Goal: Book appointment/travel/reservation

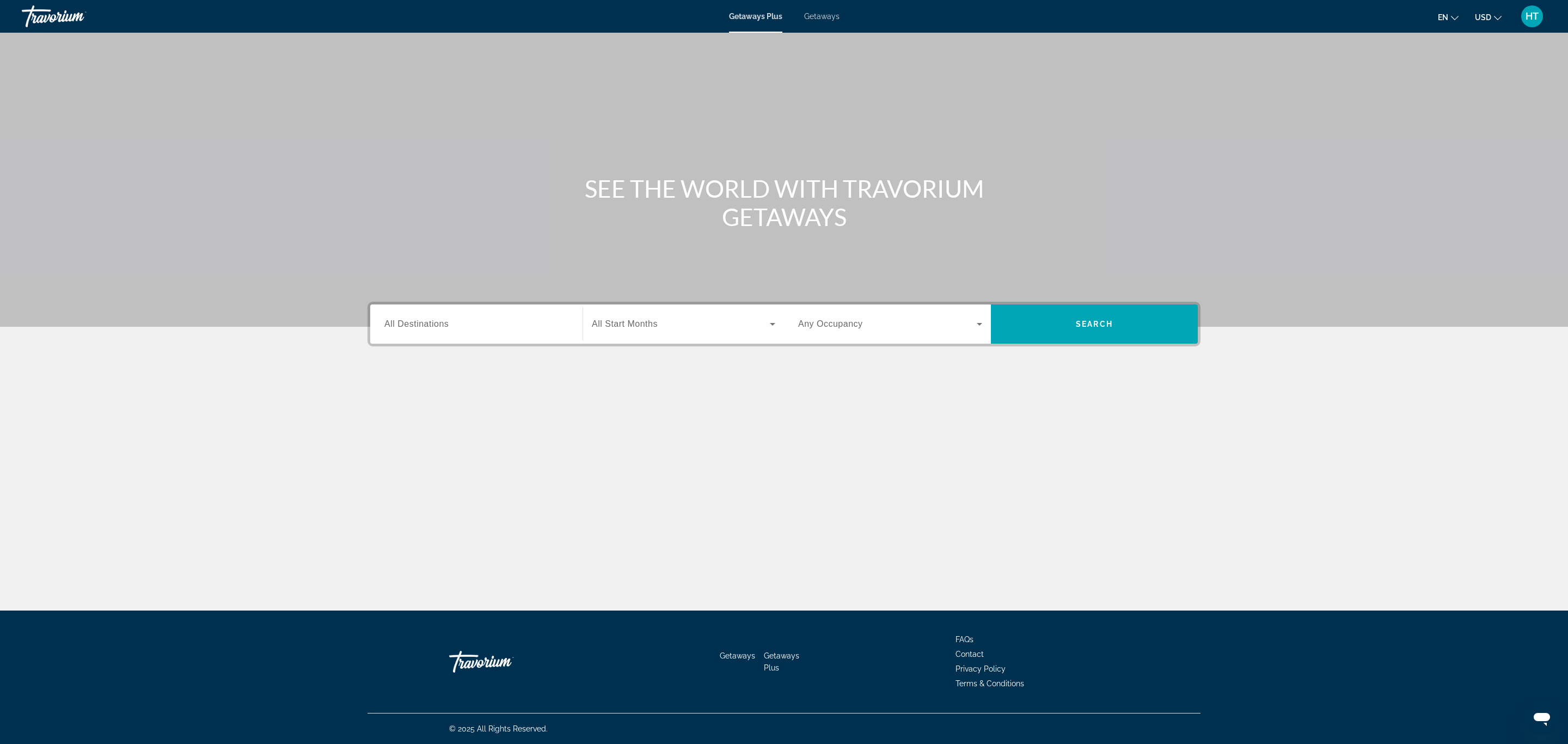
click at [499, 309] on div "Search widget" at bounding box center [476, 324] width 184 height 31
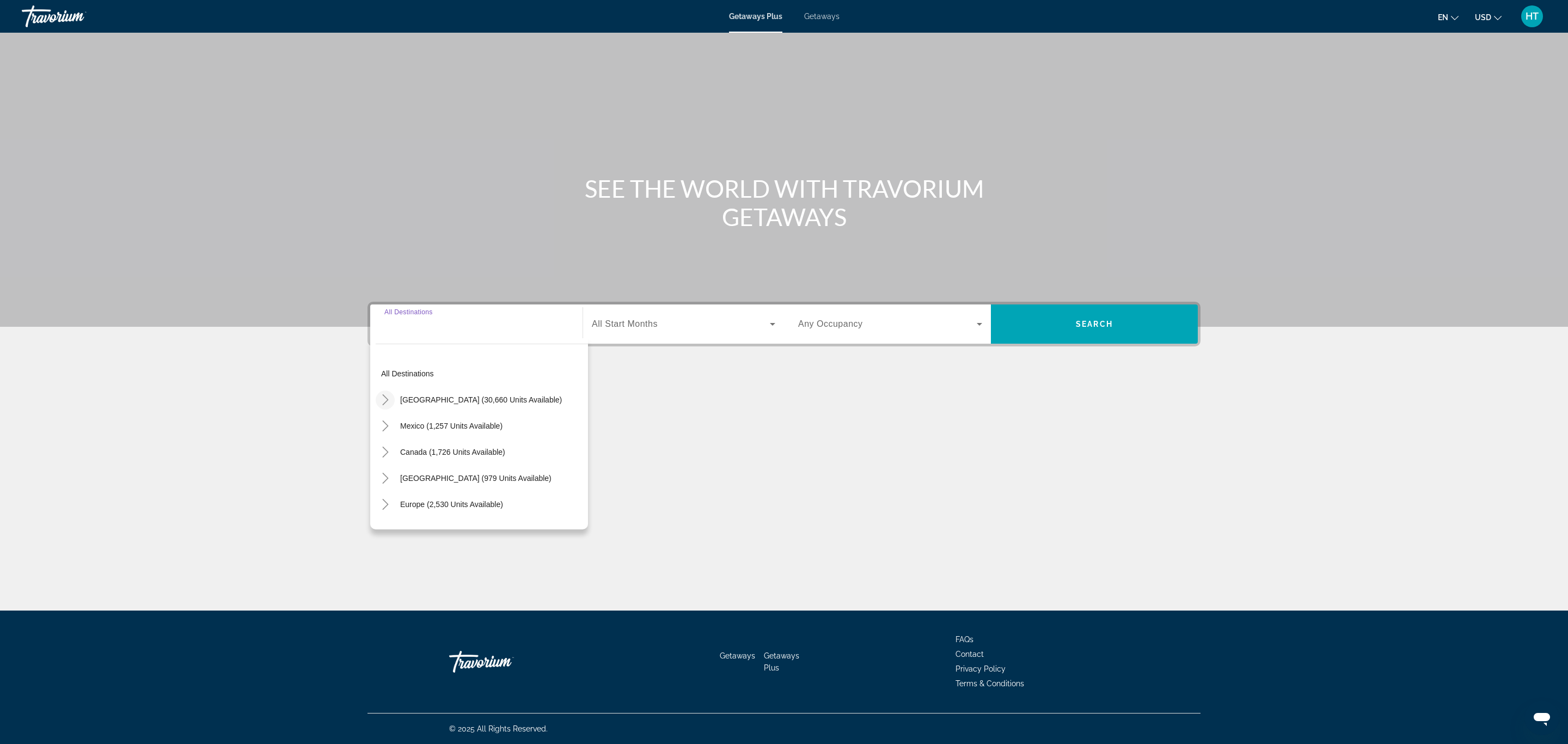
click at [380, 396] on icon "Toggle United States (30,660 units available)" at bounding box center [385, 400] width 11 height 11
click at [394, 441] on icon "Toggle California (2,092 units available)" at bounding box center [396, 446] width 6 height 11
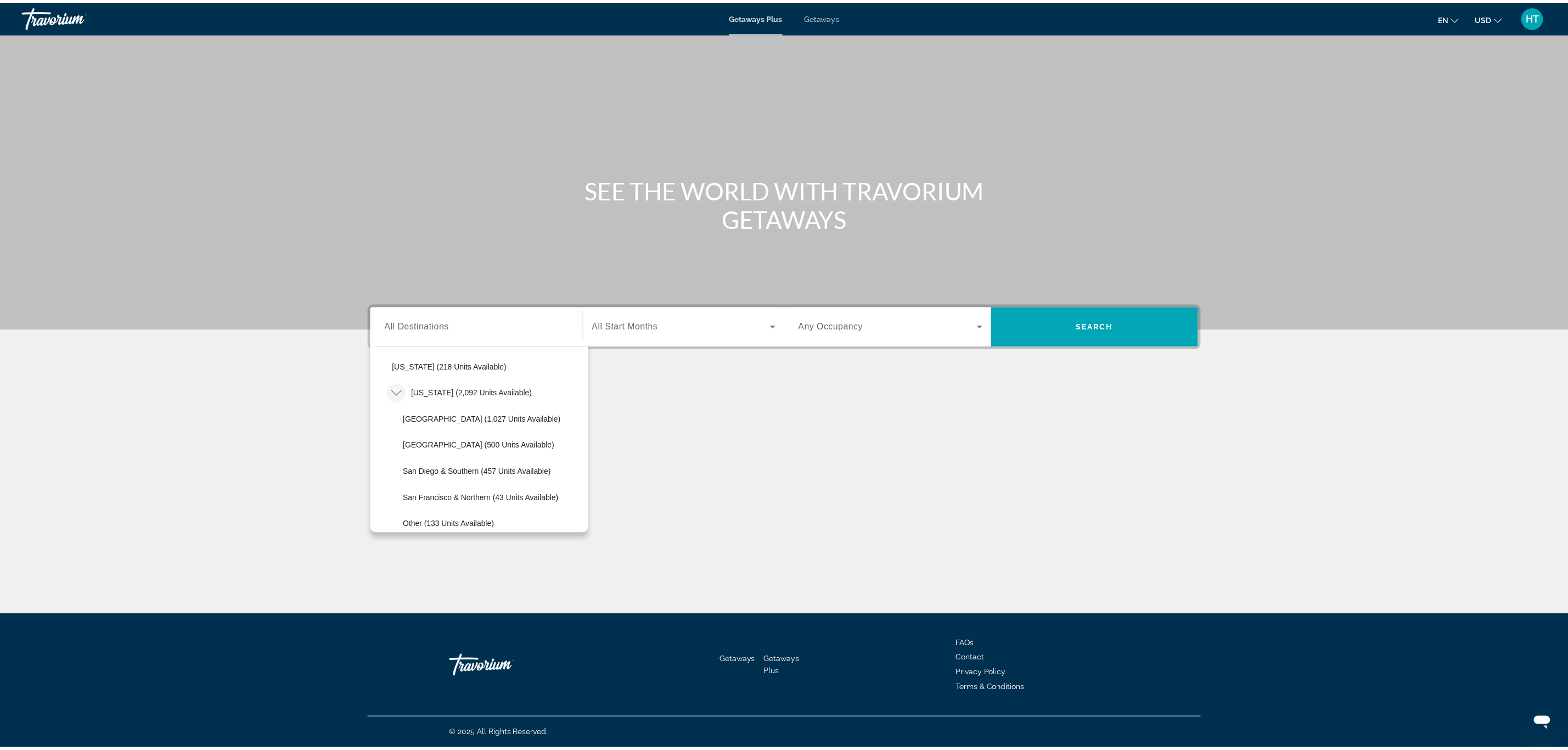
scroll to position [114, 0]
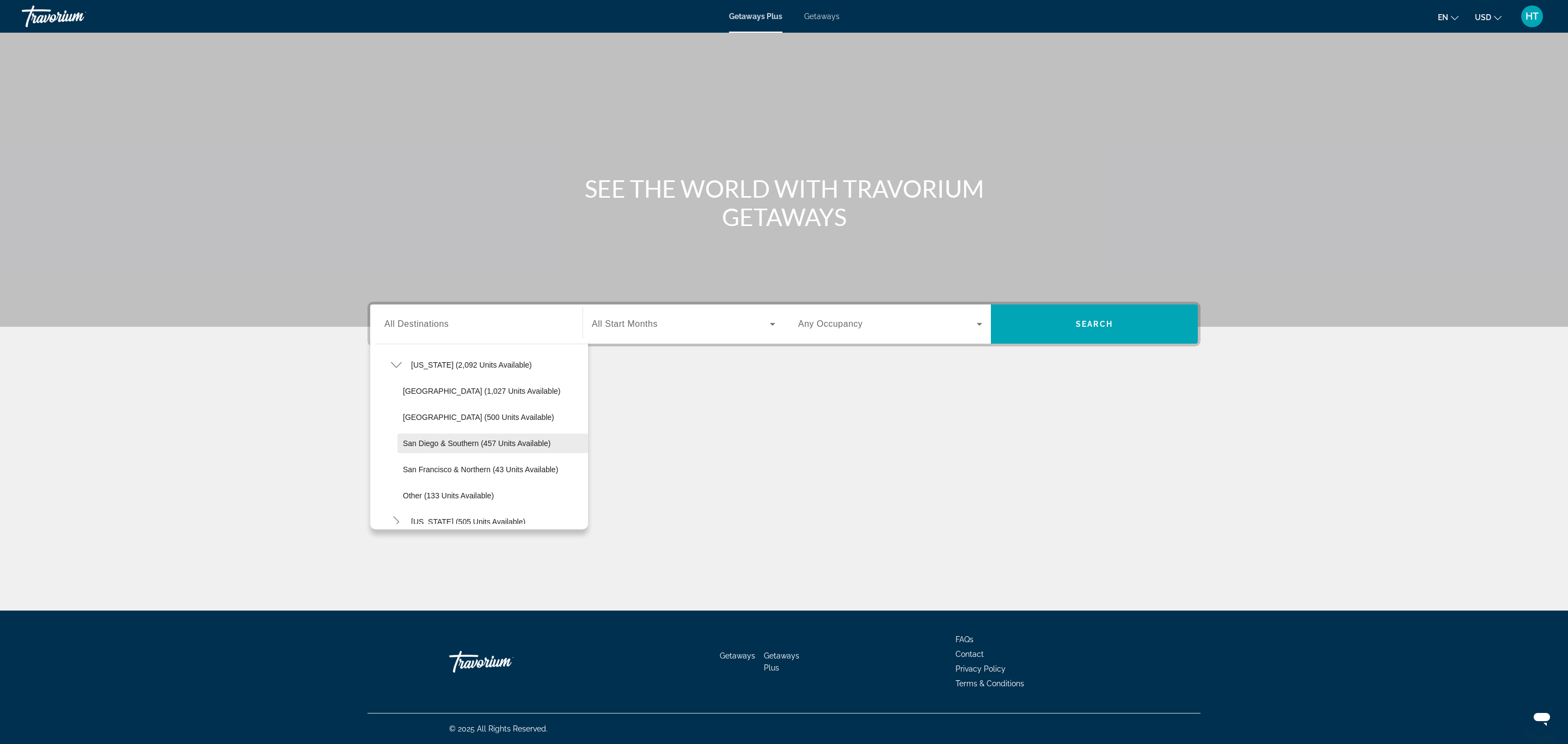
click at [460, 448] on span "Search widget" at bounding box center [492, 443] width 191 height 26
type input "**********"
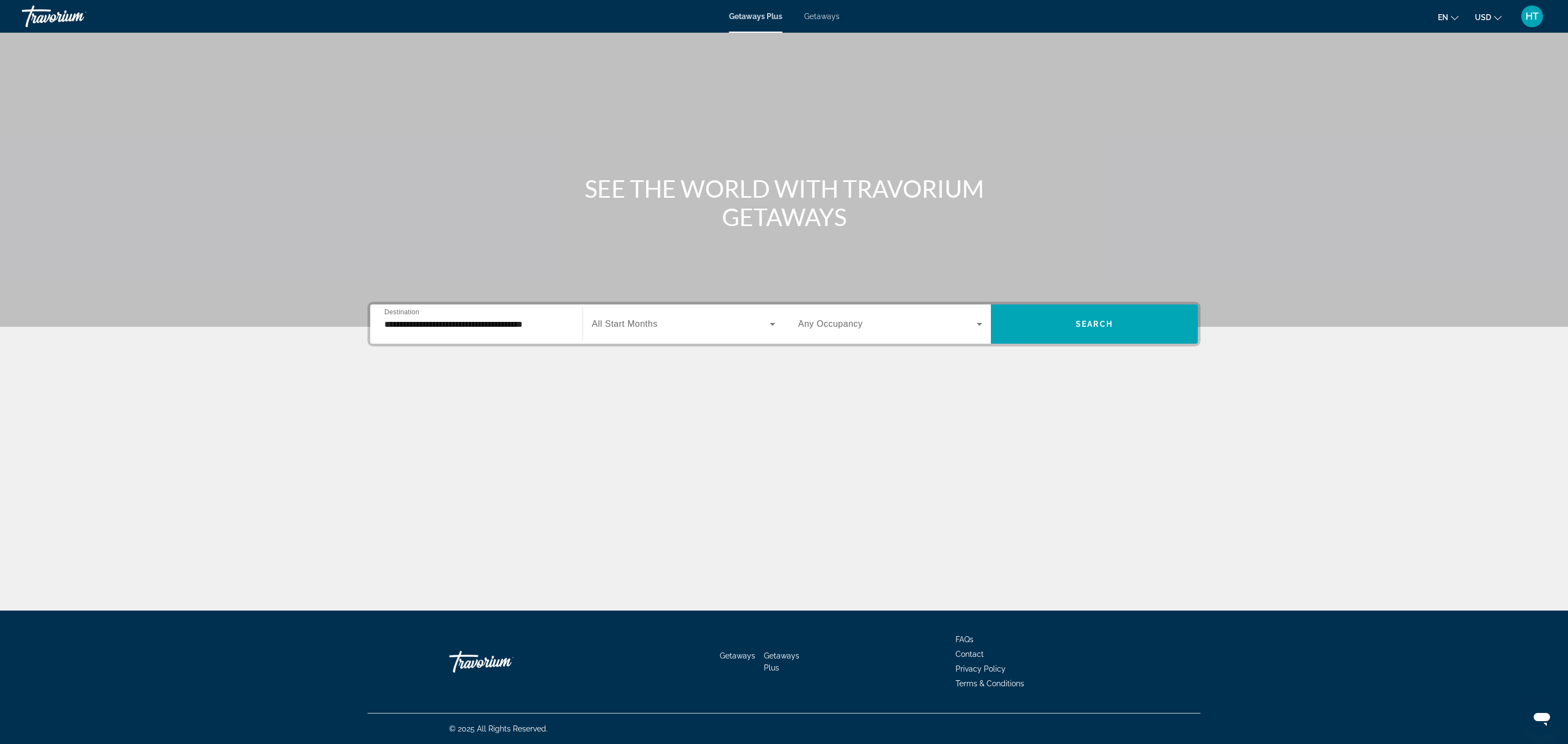
click at [644, 319] on span "All Start Months" at bounding box center [625, 323] width 66 height 9
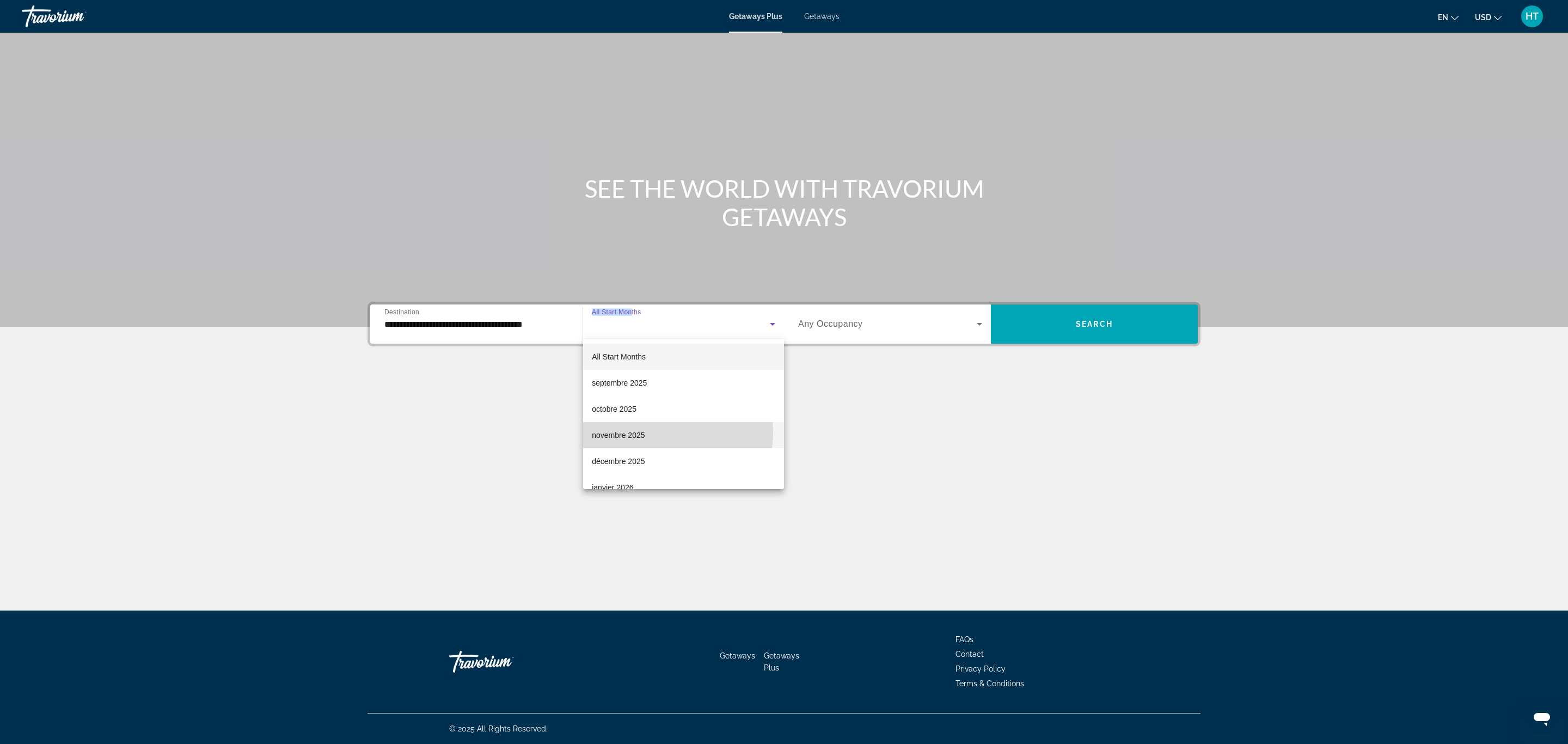
click at [657, 432] on mat-option "novembre 2025" at bounding box center [684, 435] width 201 height 26
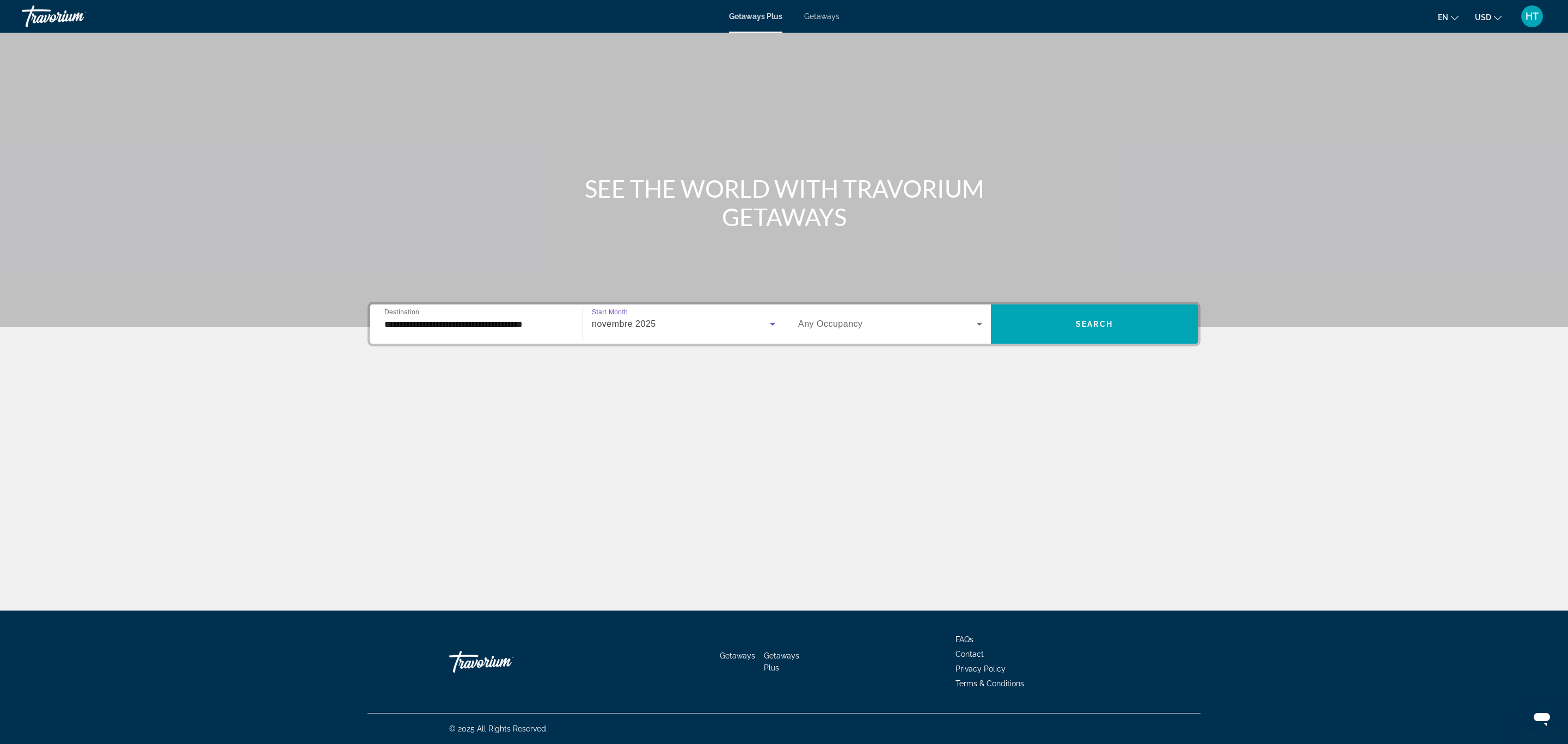
click at [842, 330] on span "Search widget" at bounding box center [887, 323] width 178 height 13
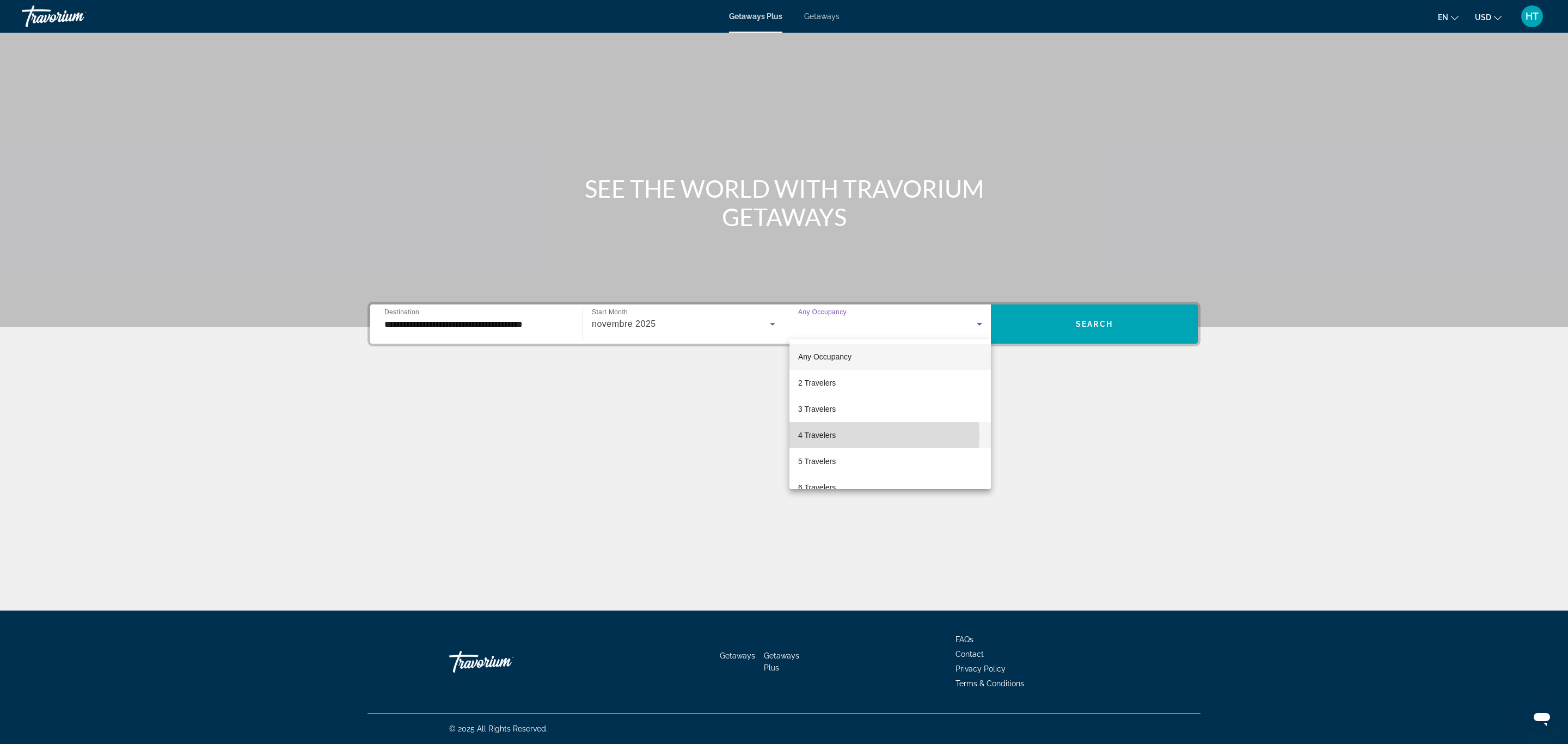
click at [856, 435] on mat-option "4 Travelers" at bounding box center [890, 435] width 201 height 26
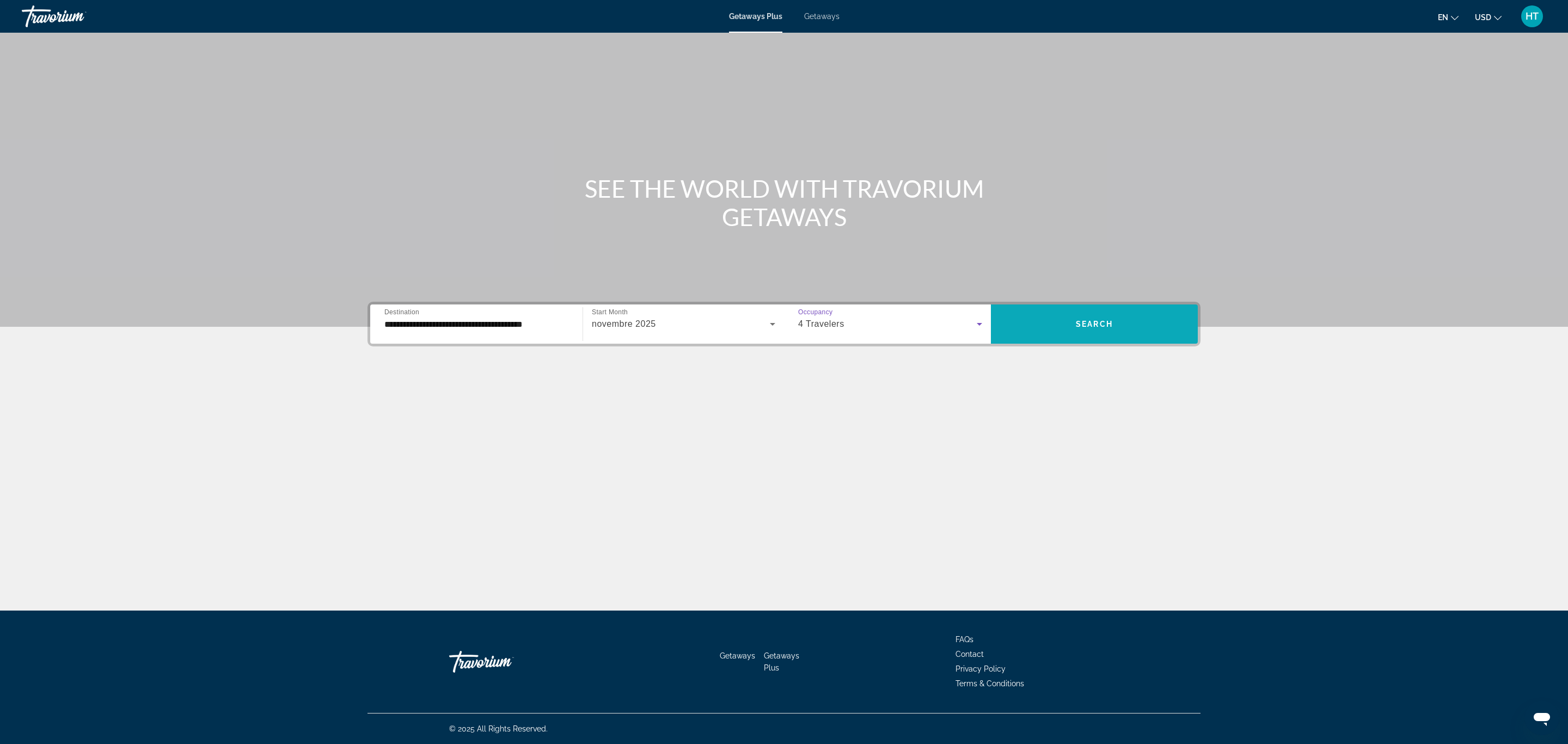
click at [1088, 328] on span "Search widget" at bounding box center [1094, 324] width 207 height 26
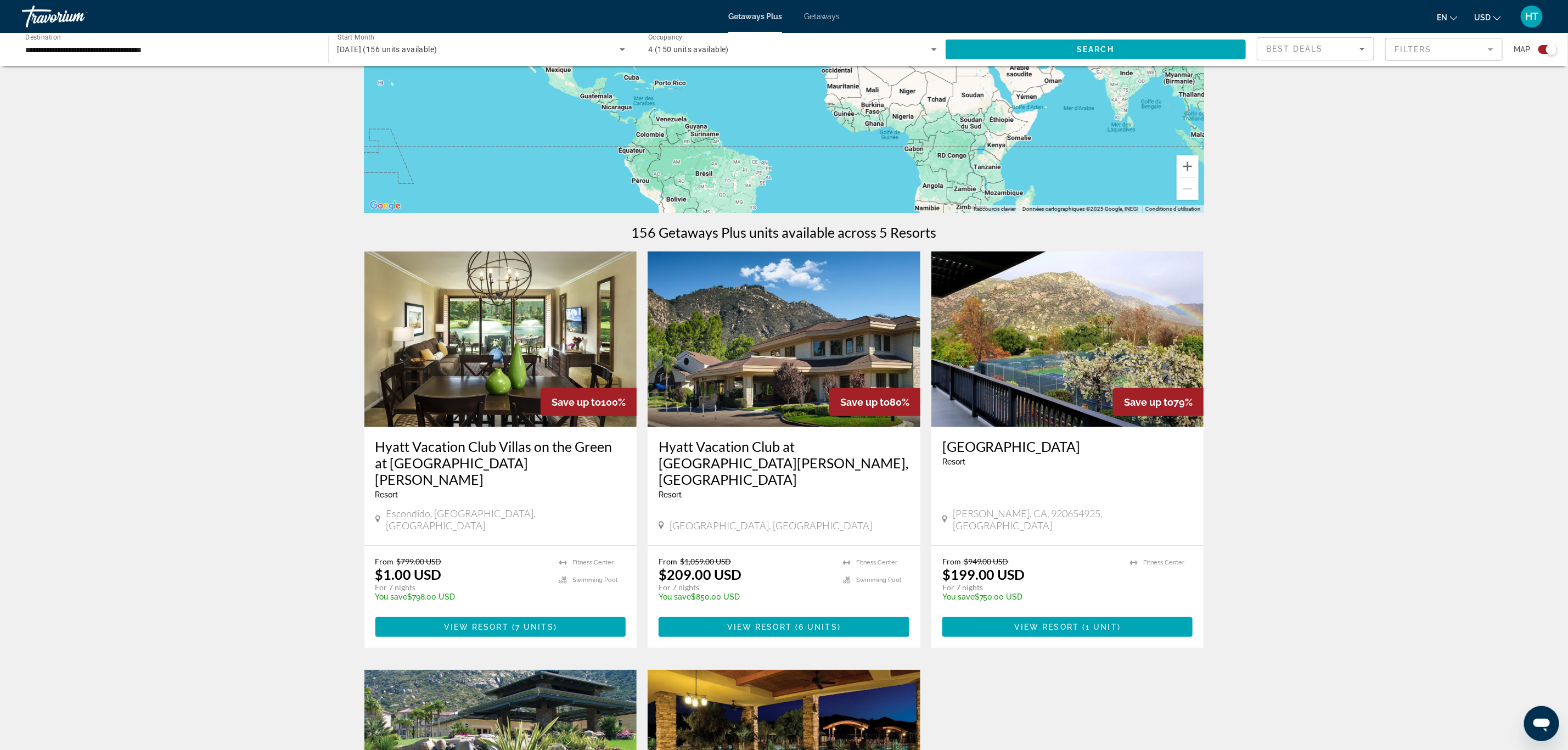
scroll to position [247, 0]
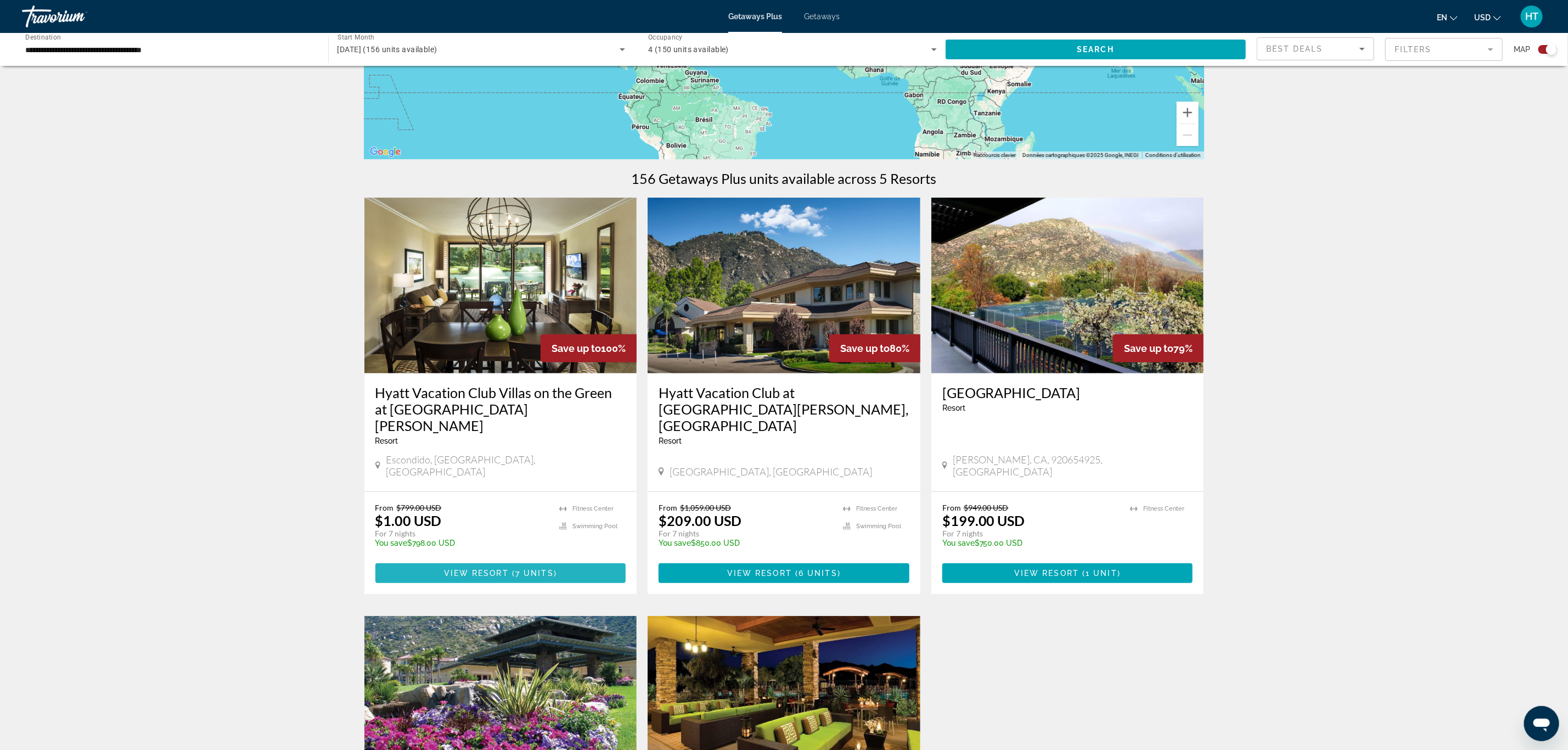
click at [544, 569] on span "7 units" at bounding box center [535, 573] width 39 height 9
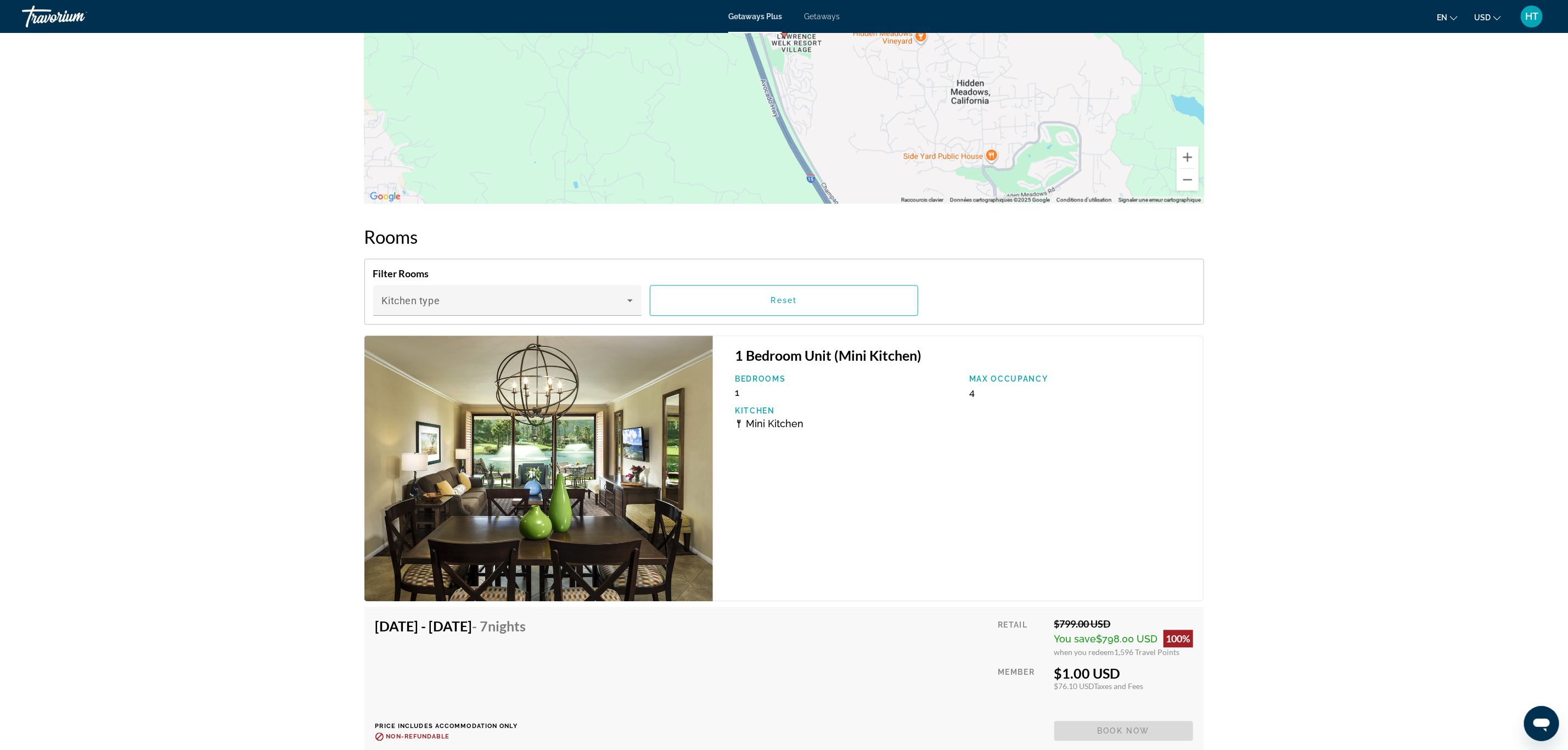
scroll to position [2141, 0]
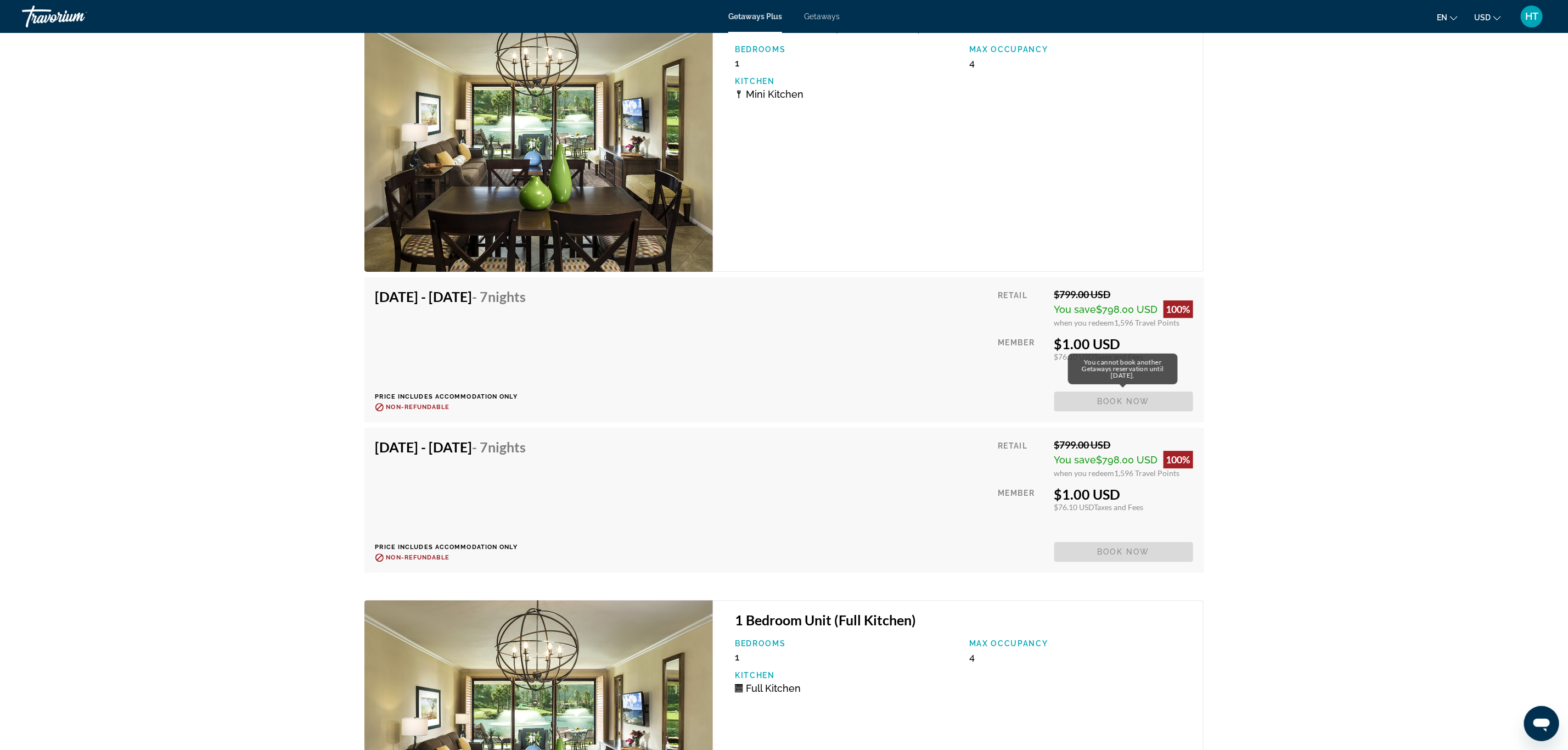
click at [1126, 399] on span "Book now" at bounding box center [1124, 401] width 139 height 20
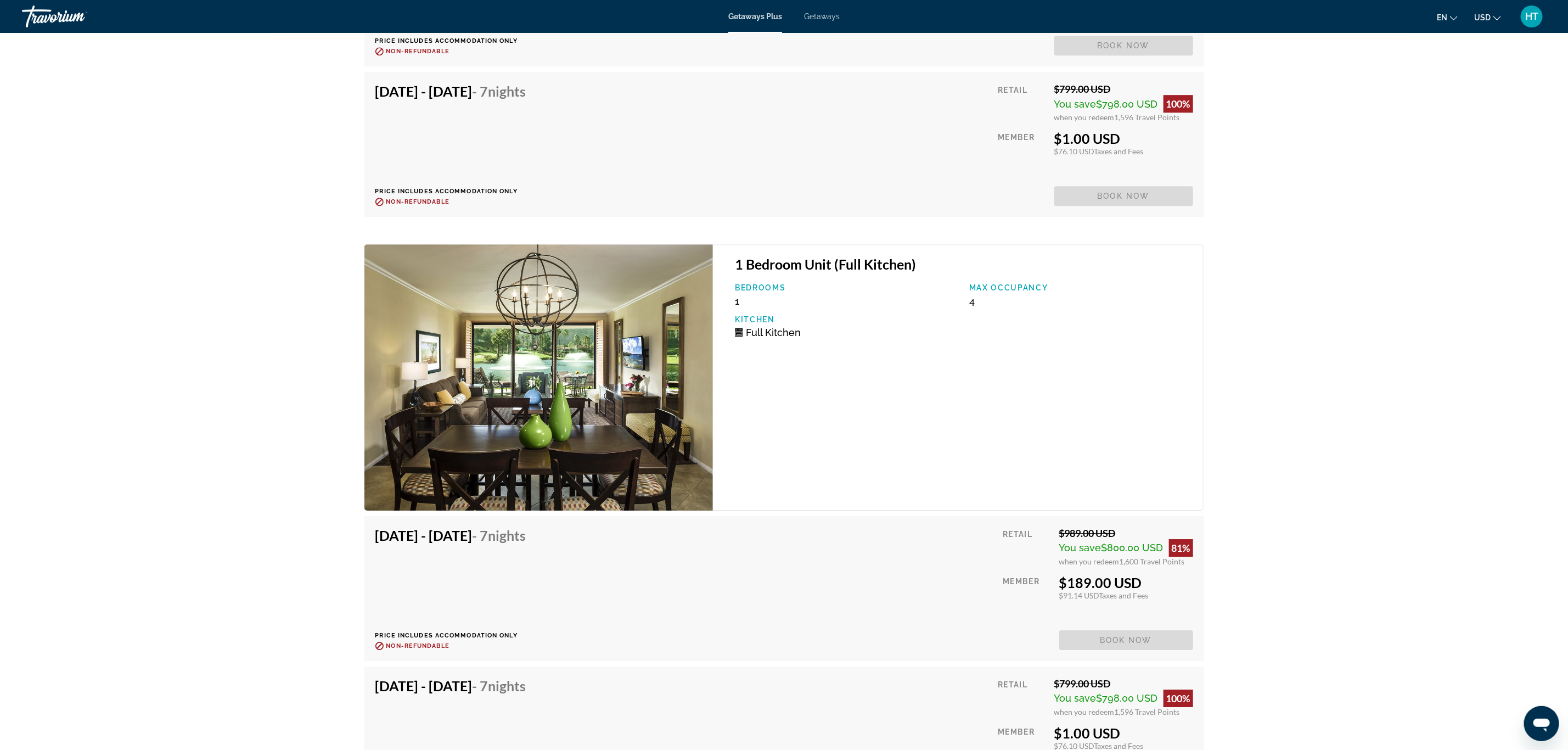
scroll to position [2635, 0]
